Goal: Task Accomplishment & Management: Complete application form

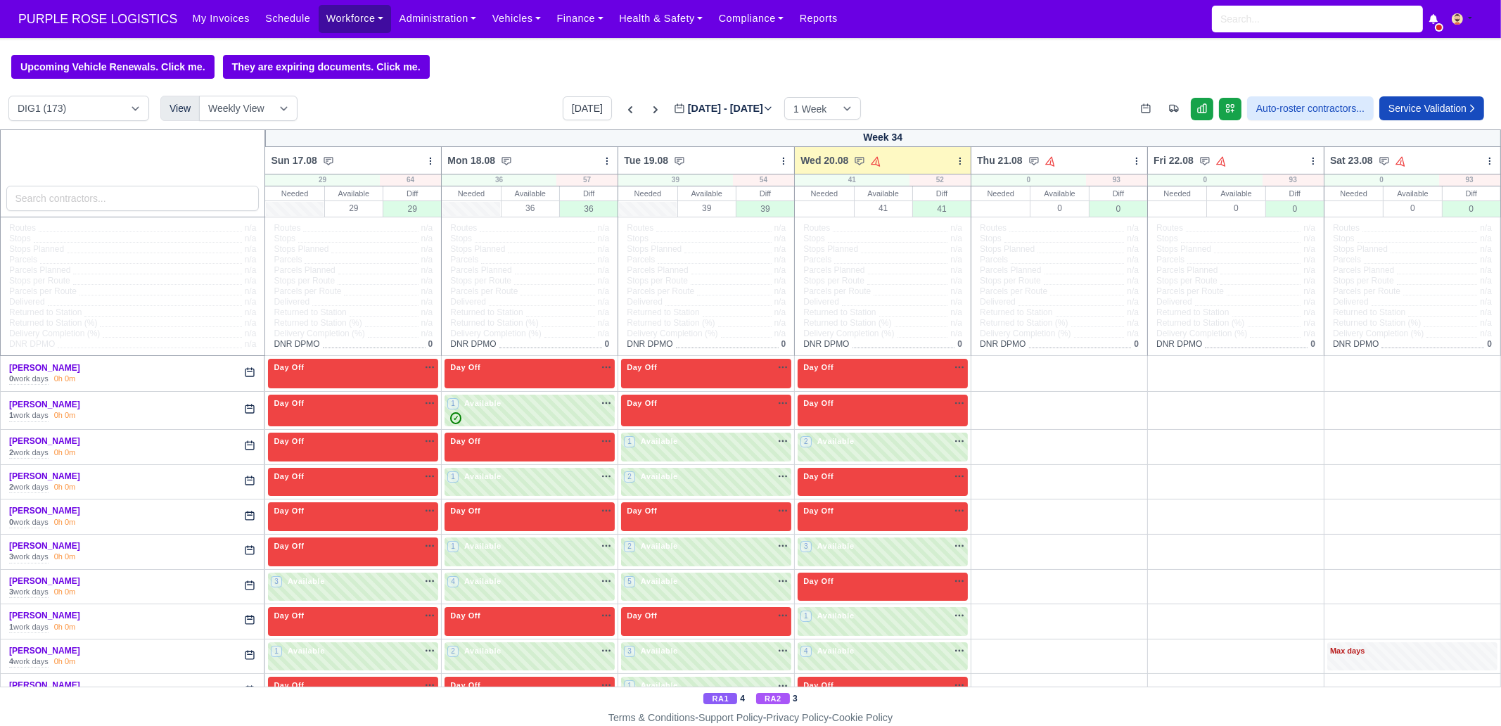
click at [355, 15] on link "Workforce" at bounding box center [355, 18] width 73 height 27
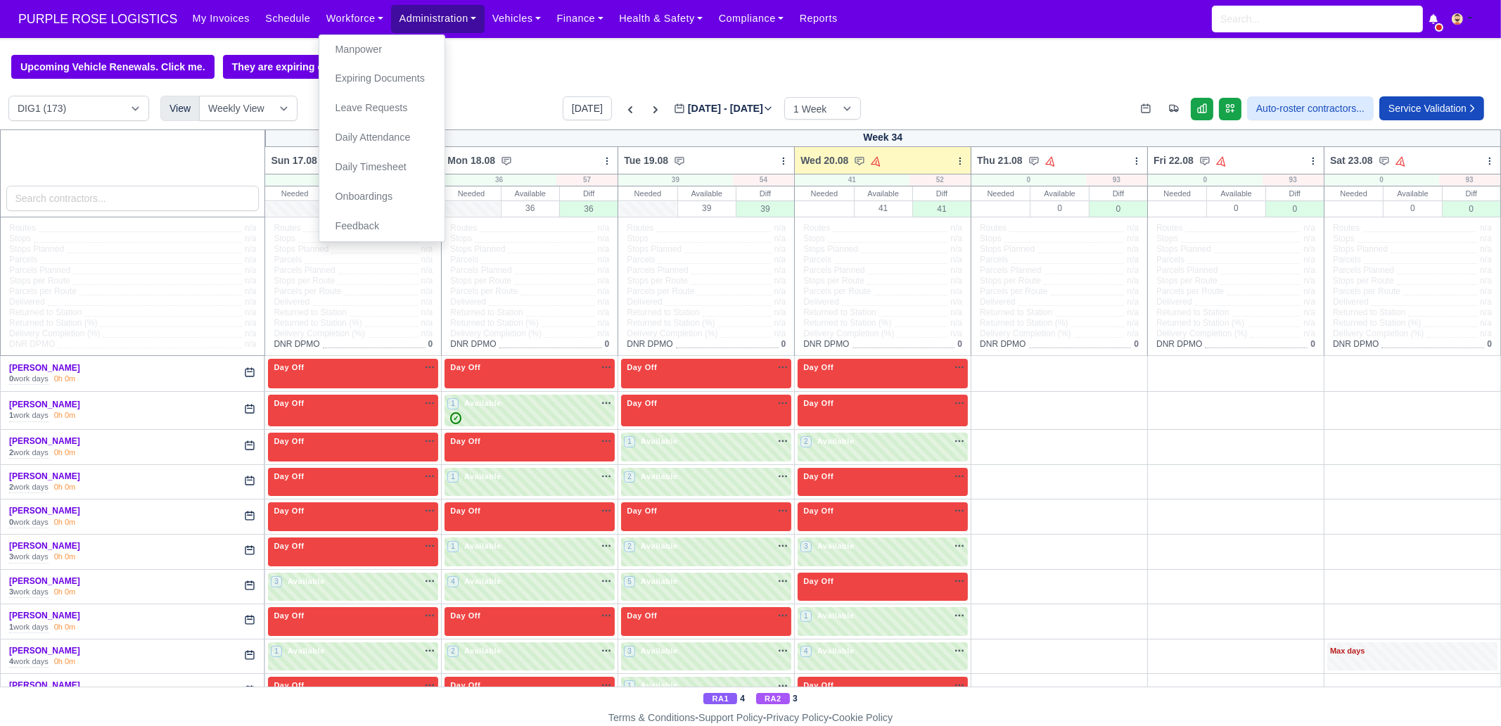
click at [400, 24] on link "Administration" at bounding box center [437, 18] width 93 height 27
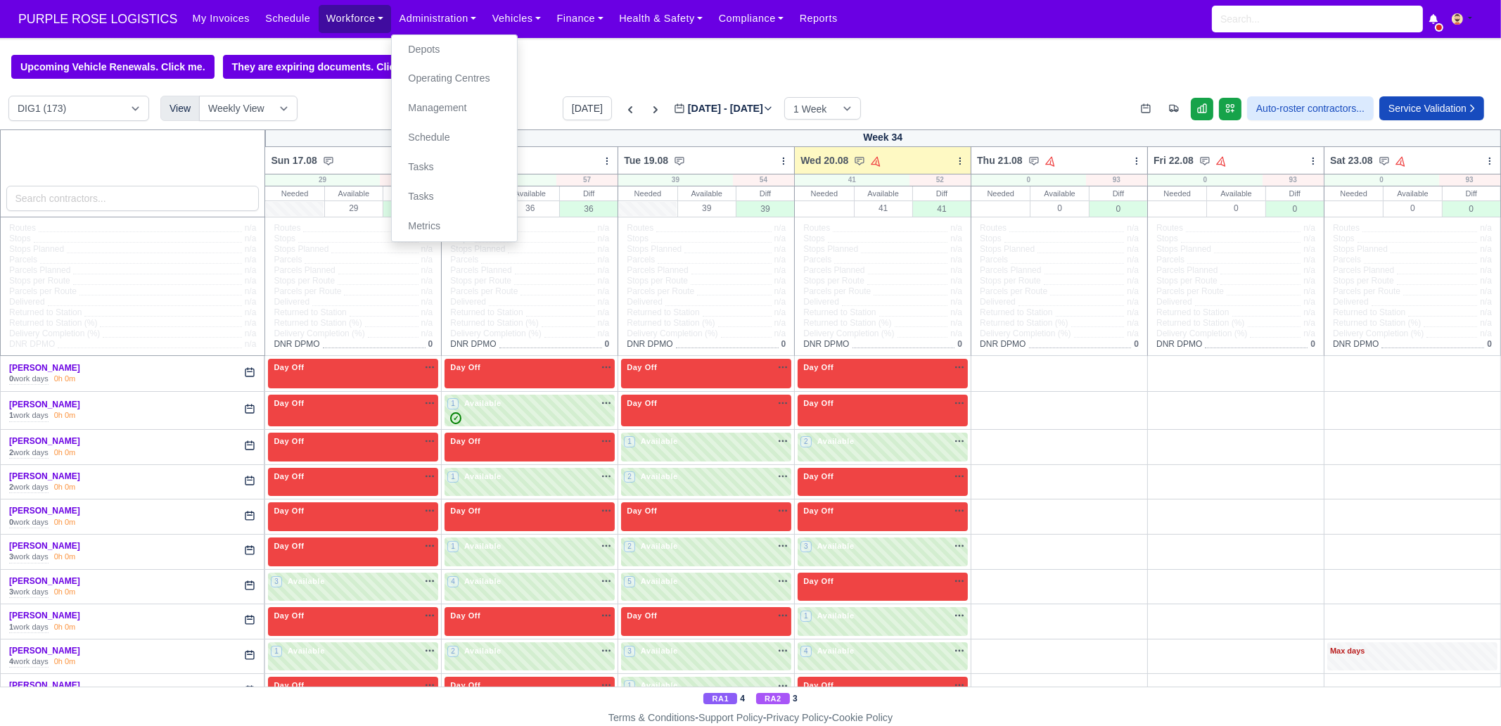
click at [344, 25] on link "Workforce" at bounding box center [355, 18] width 73 height 27
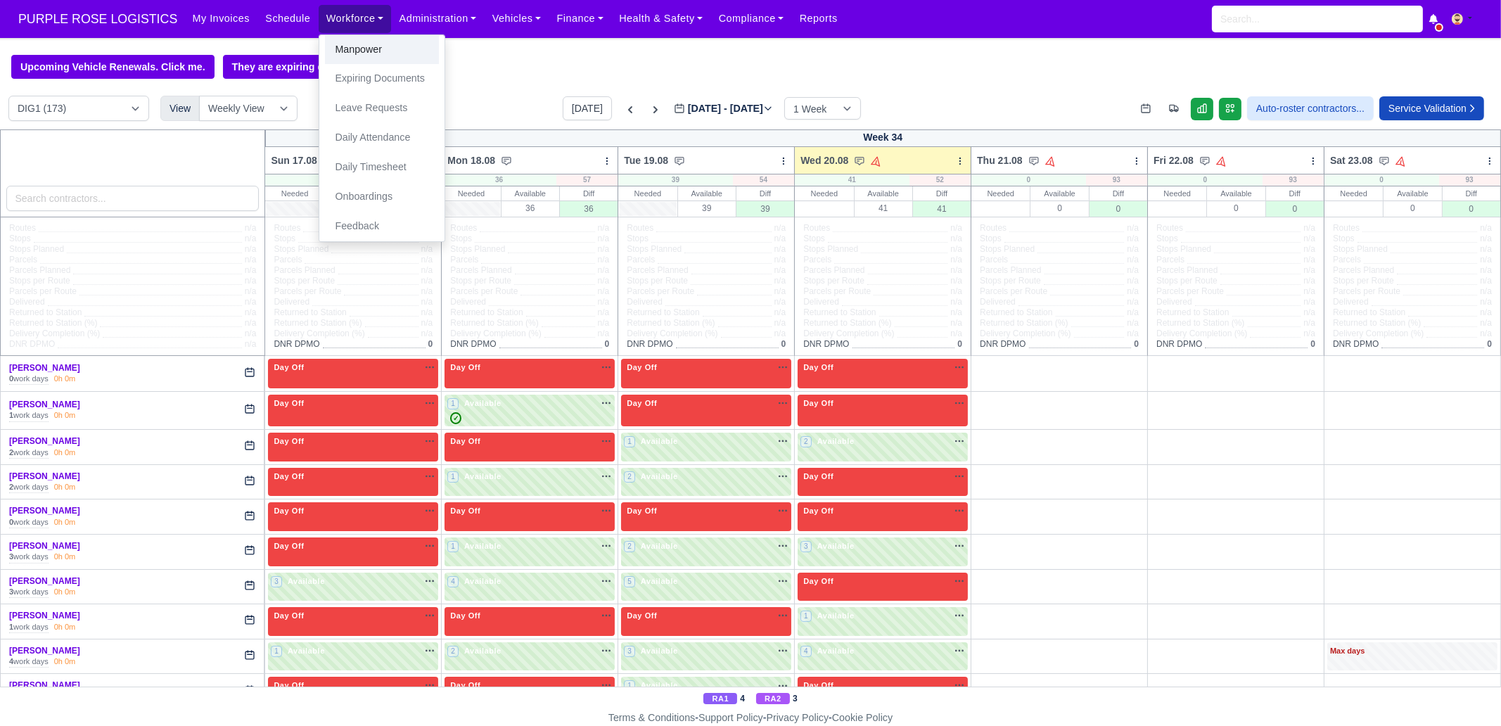
click at [350, 49] on link "Manpower" at bounding box center [382, 50] width 114 height 30
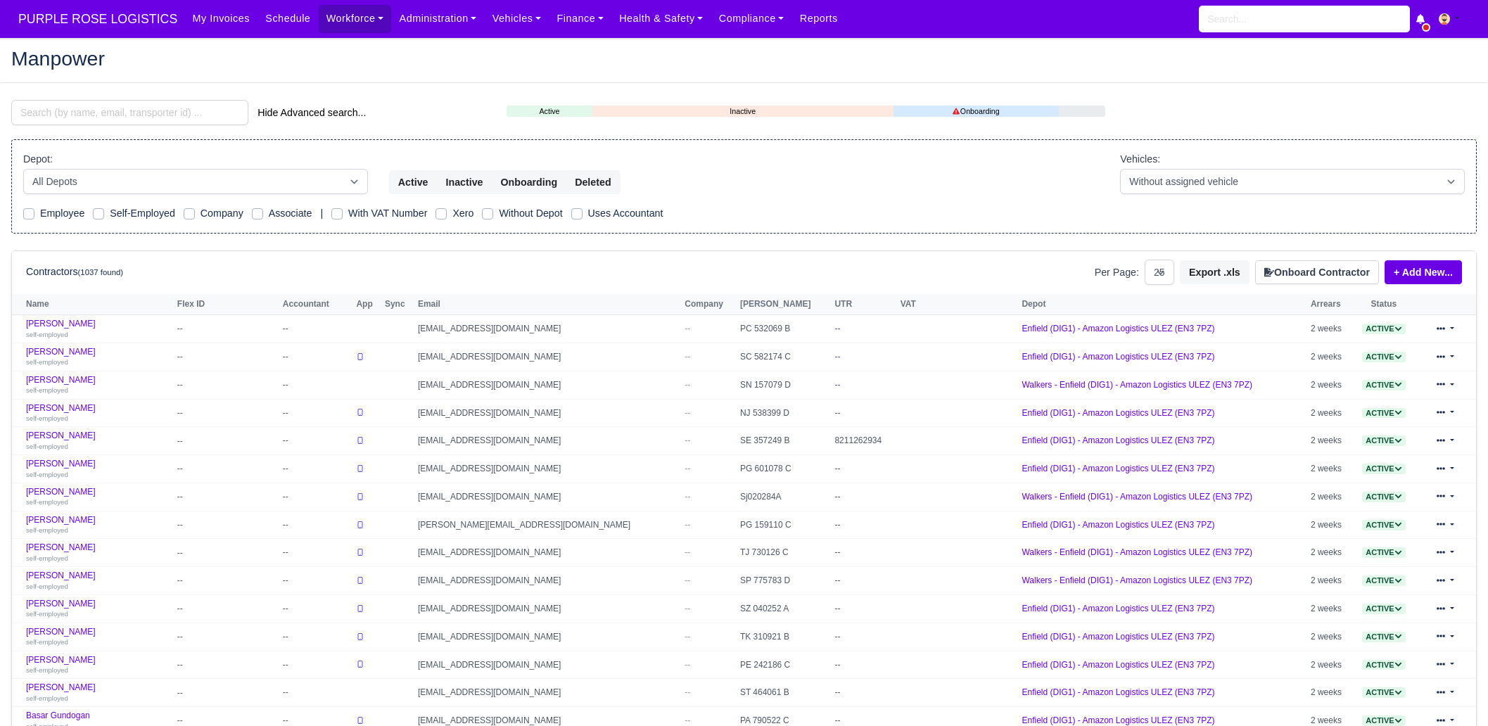
select select "25"
click at [1308, 272] on button "Onboard Contractor" at bounding box center [1317, 272] width 124 height 24
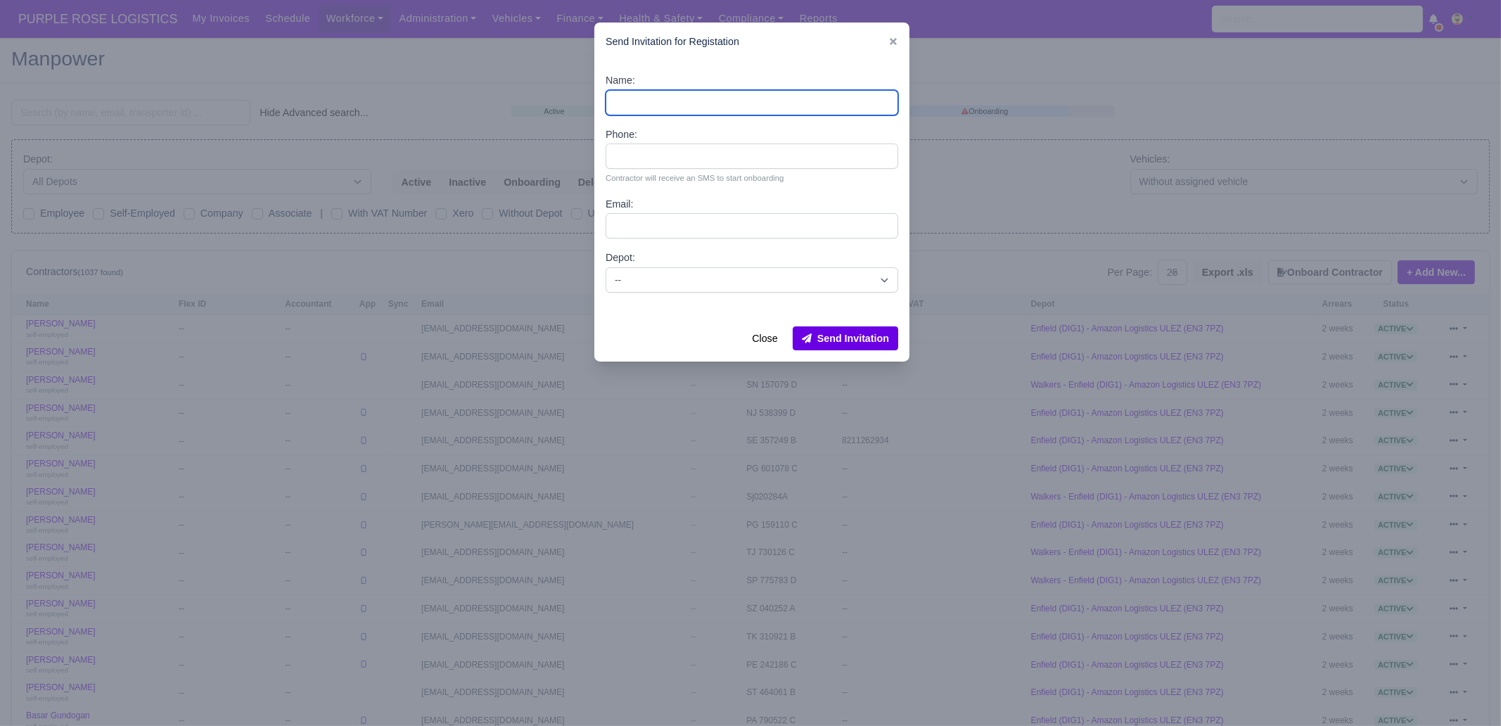
click at [721, 102] on input "Name:" at bounding box center [752, 102] width 293 height 25
paste input "[PERSON_NAME]"
type input "Phil Yeboah Quartey"
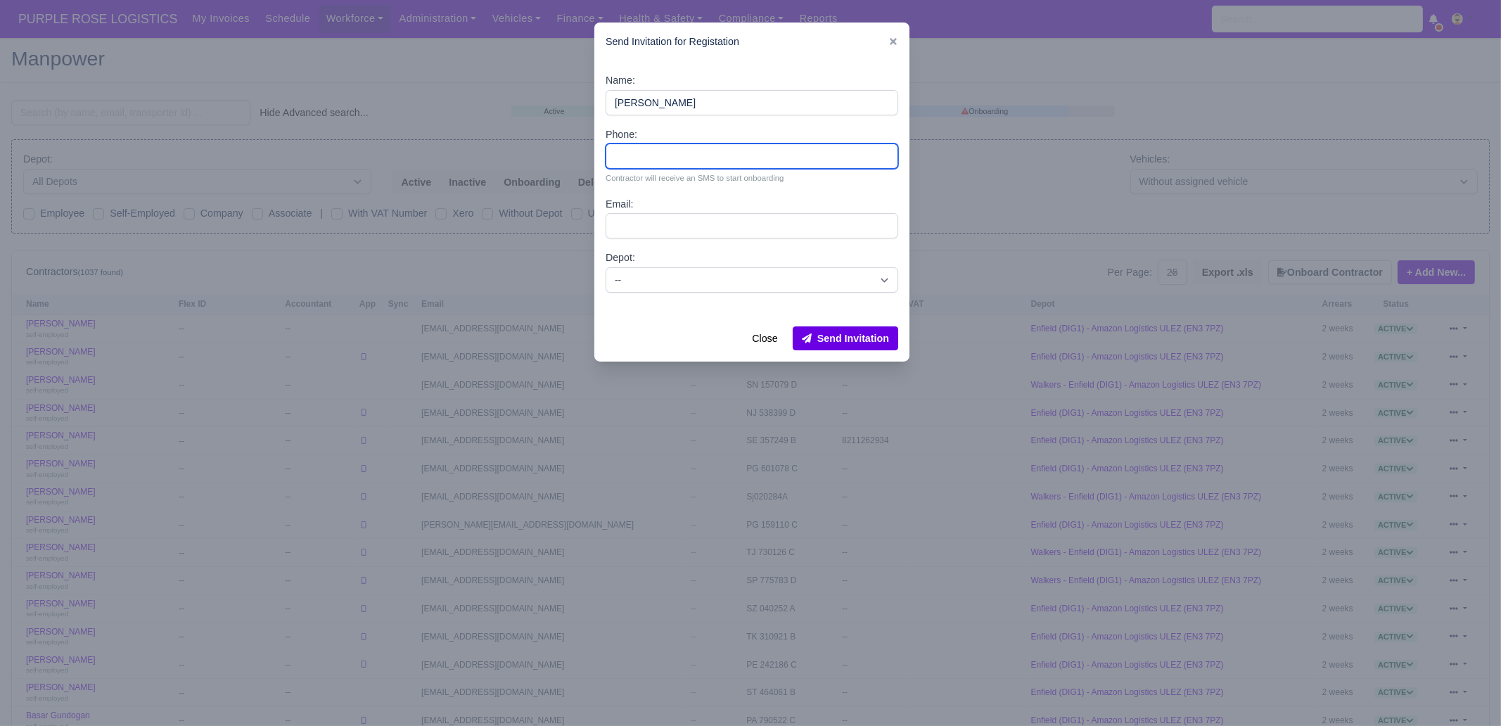
click at [713, 161] on input "Phone:" at bounding box center [752, 155] width 293 height 25
paste input "07388322279"
type input "07388322279"
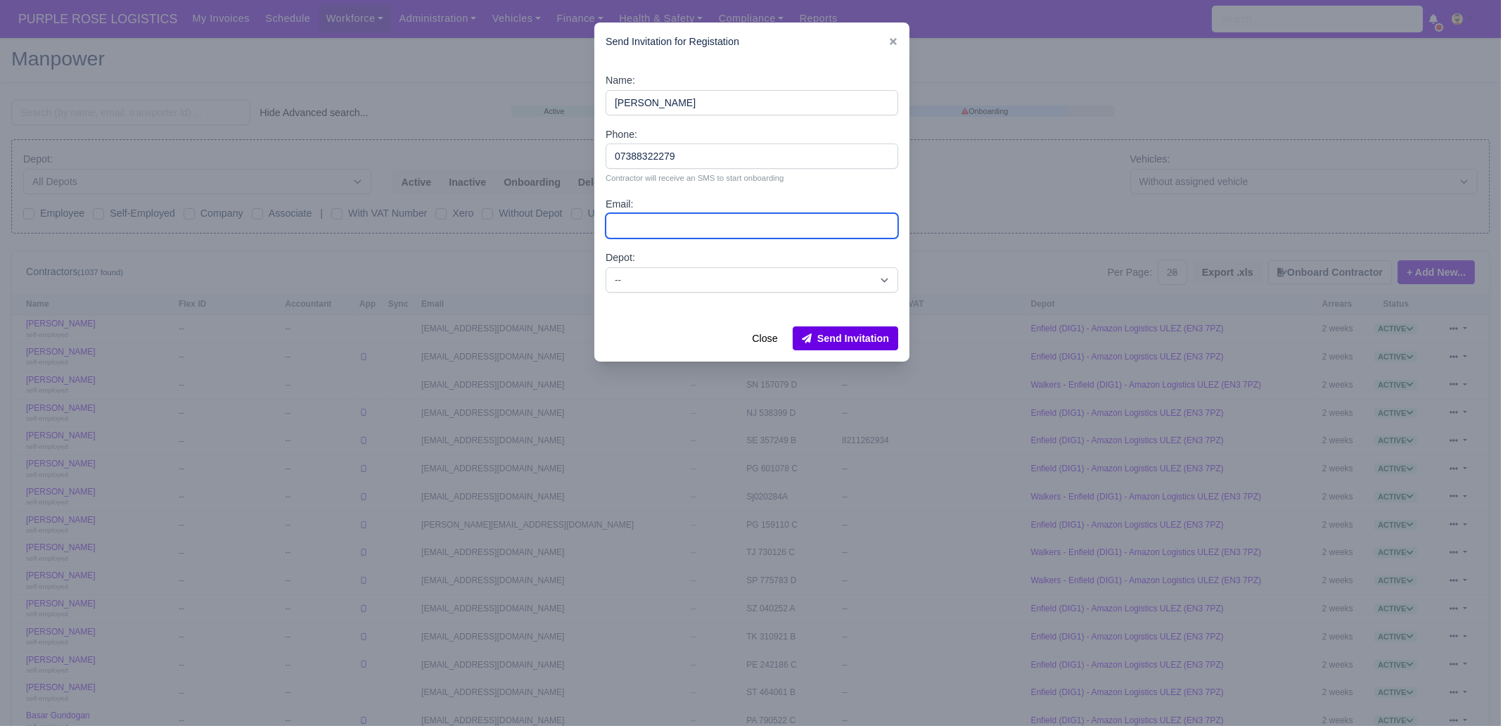
click at [689, 216] on input "Email:" at bounding box center [752, 225] width 293 height 25
click at [755, 225] on input "Email:" at bounding box center [752, 225] width 293 height 25
paste input "quartp25@outlook.com"
type input "quartp25@outlook.com"
click at [696, 274] on select "-- Enfield (DIG1) - Amazon Logistics ULEZ (EN3 7PZ) Harlow (DHW1) - Amazon Logi…" at bounding box center [752, 279] width 293 height 25
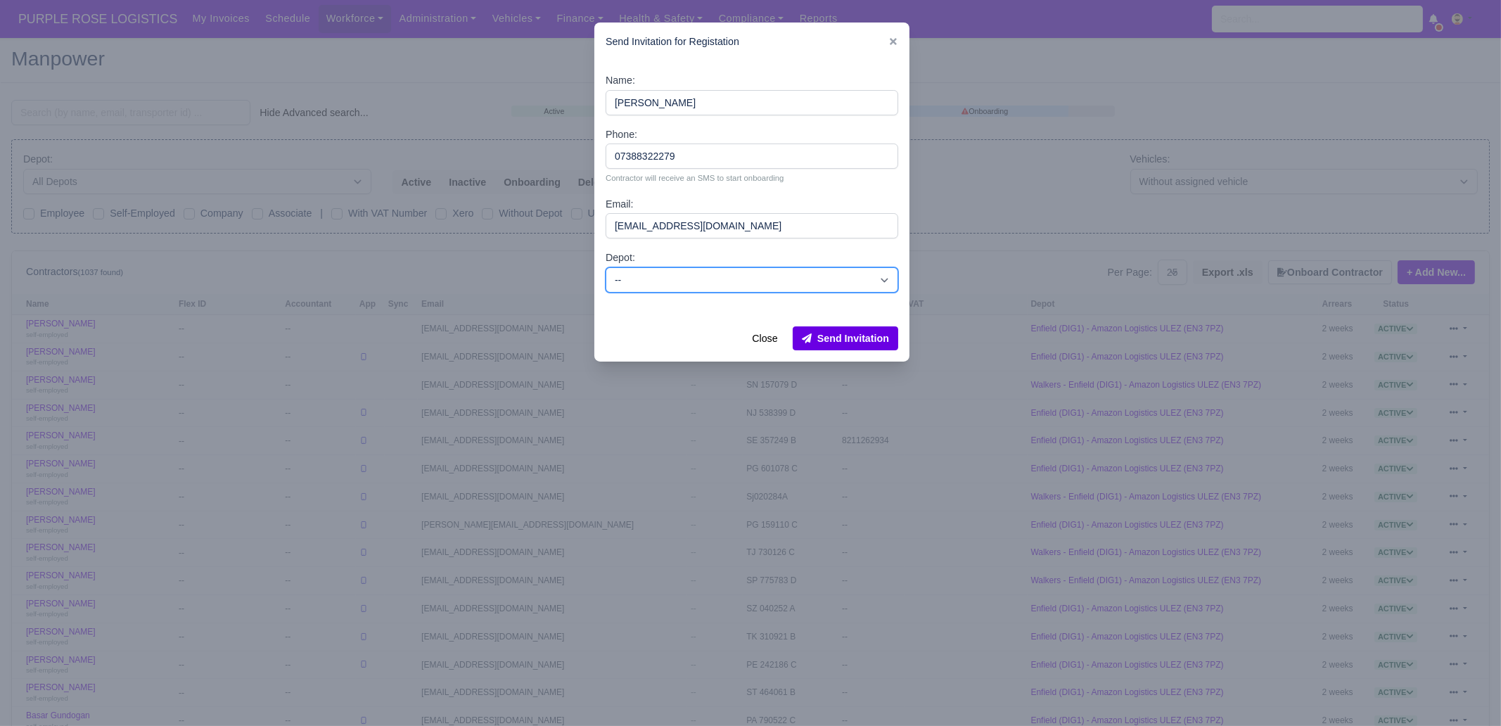
select select "1"
click at [606, 267] on select "-- Enfield (DIG1) - Amazon Logistics ULEZ (EN3 7PZ) Harlow (DHW1) - Amazon Logi…" at bounding box center [752, 279] width 293 height 25
click at [829, 338] on button "Send Invitation" at bounding box center [846, 338] width 106 height 24
